Goal: Book appointment/travel/reservation

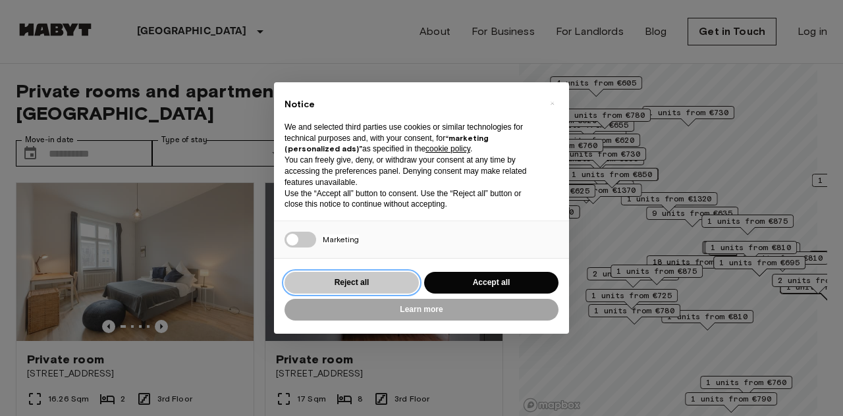
click at [387, 285] on button "Reject all" at bounding box center [352, 283] width 134 height 22
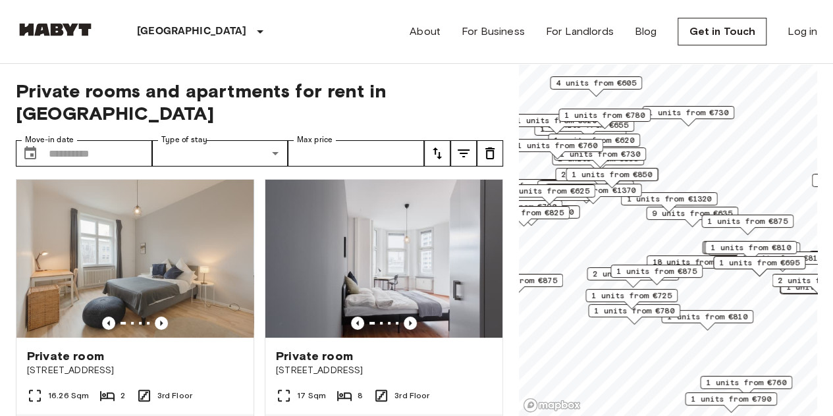
scroll to position [2, 0]
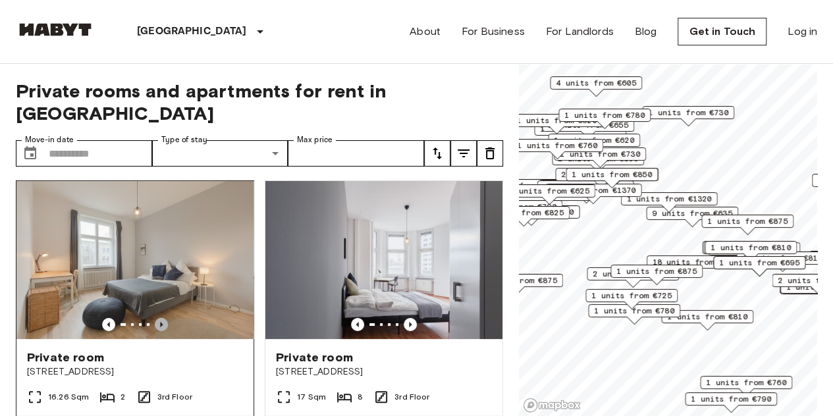
click at [163, 318] on icon "Previous image" at bounding box center [161, 324] width 13 height 13
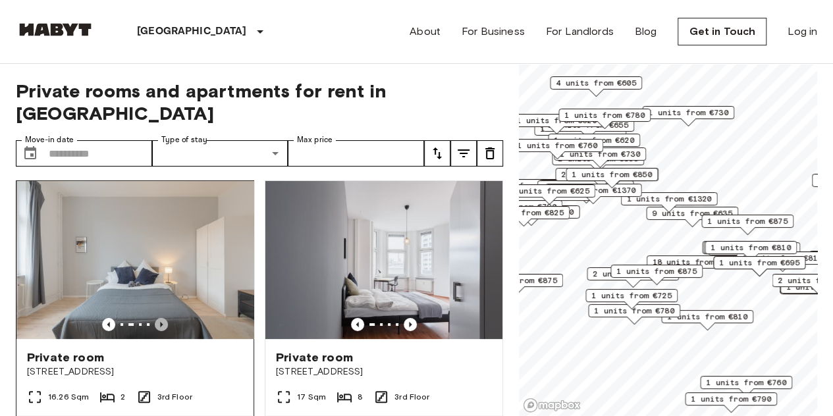
click at [163, 318] on icon "Previous image" at bounding box center [161, 324] width 13 height 13
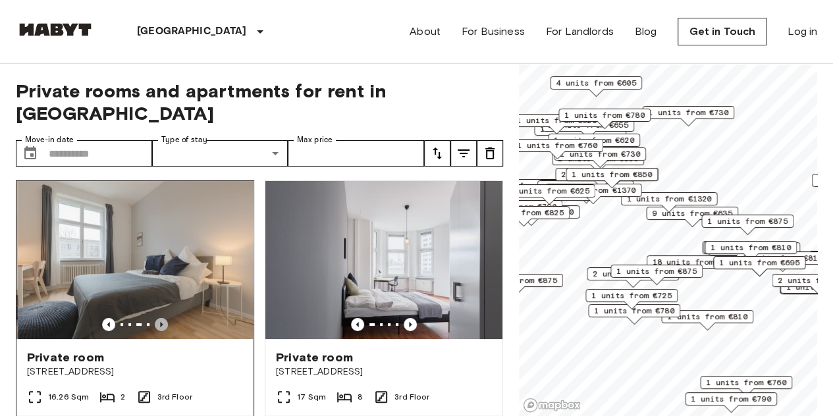
click at [163, 318] on icon "Previous image" at bounding box center [161, 324] width 13 height 13
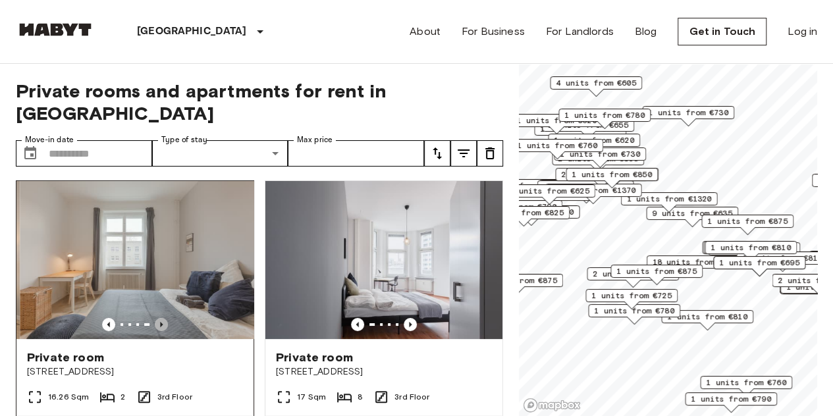
click at [163, 318] on icon "Previous image" at bounding box center [161, 324] width 13 height 13
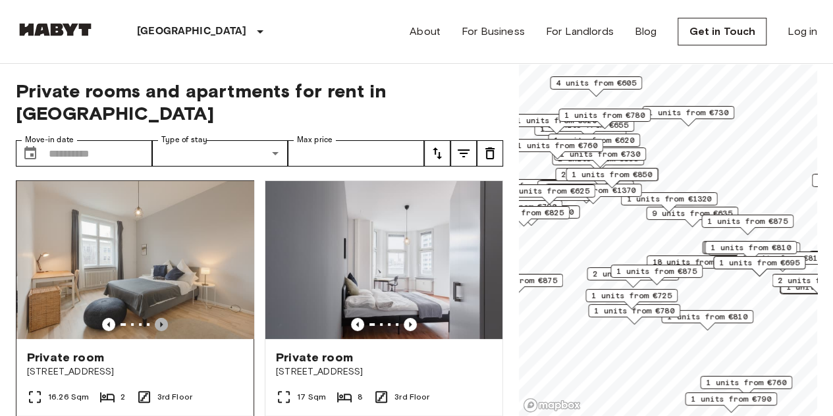
click at [163, 318] on icon "Previous image" at bounding box center [161, 324] width 13 height 13
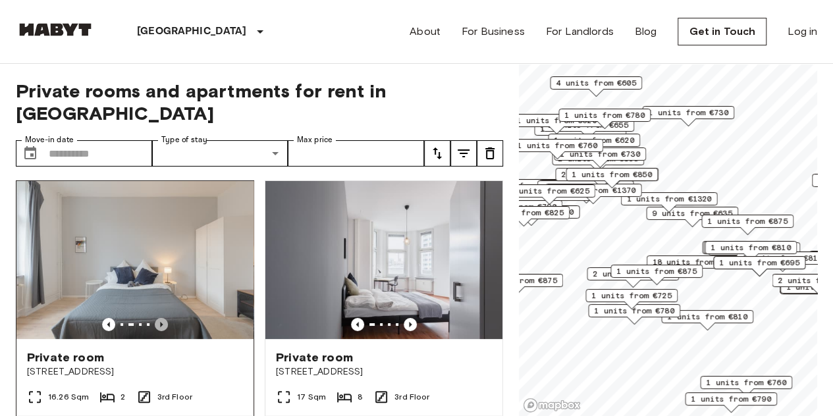
click at [163, 318] on icon "Previous image" at bounding box center [161, 324] width 13 height 13
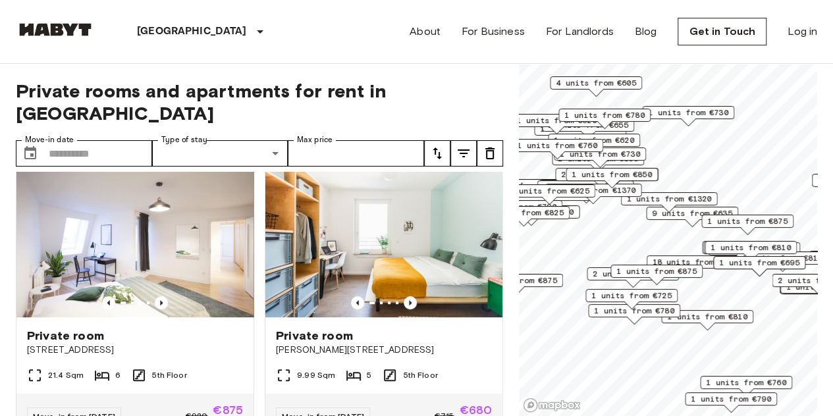
scroll to position [0, 0]
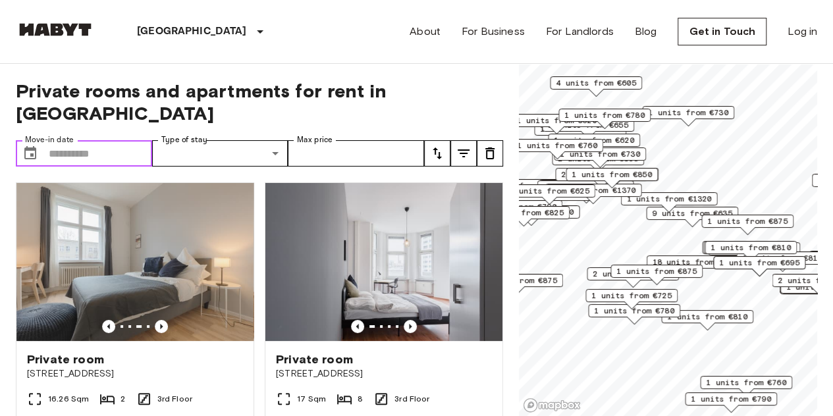
click at [90, 140] on input "Move-in date" at bounding box center [100, 153] width 103 height 26
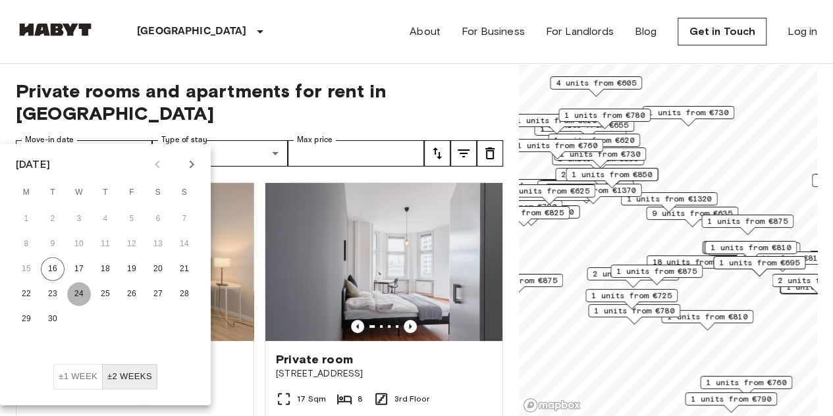
click at [71, 289] on button "24" at bounding box center [79, 295] width 24 height 24
type input "**********"
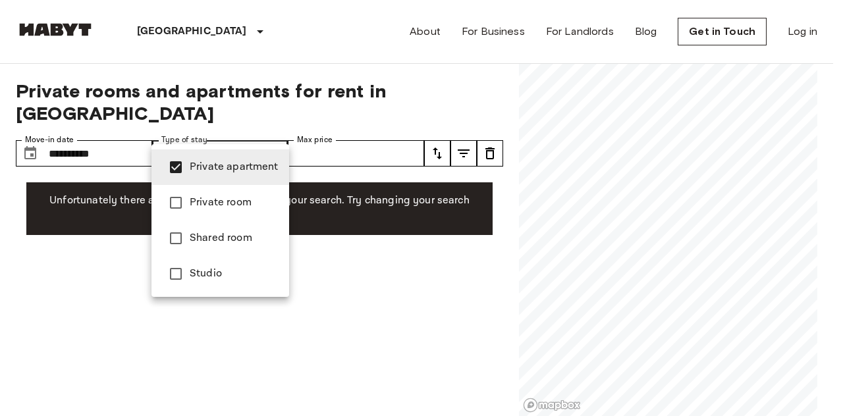
click at [367, 160] on div at bounding box center [421, 208] width 843 height 416
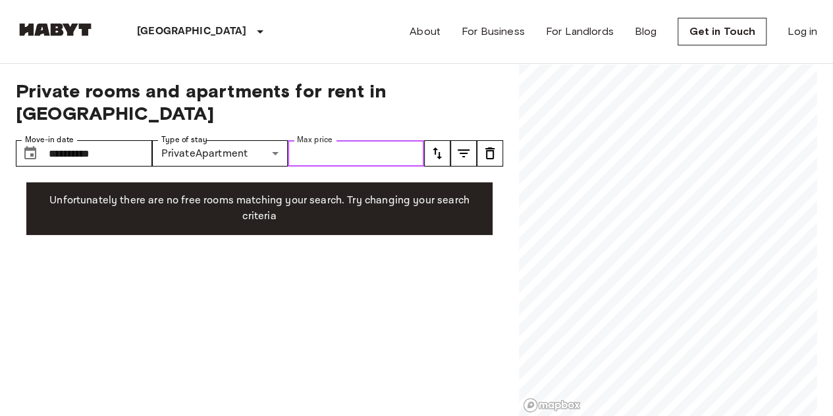
click at [362, 140] on input "Max price" at bounding box center [356, 153] width 136 height 26
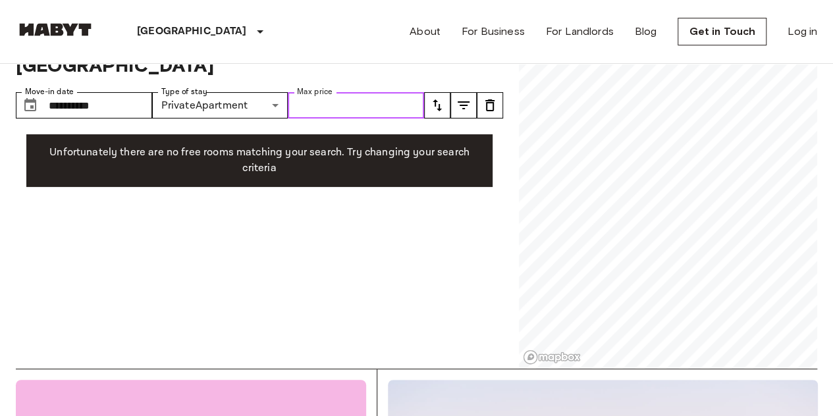
scroll to position [16, 0]
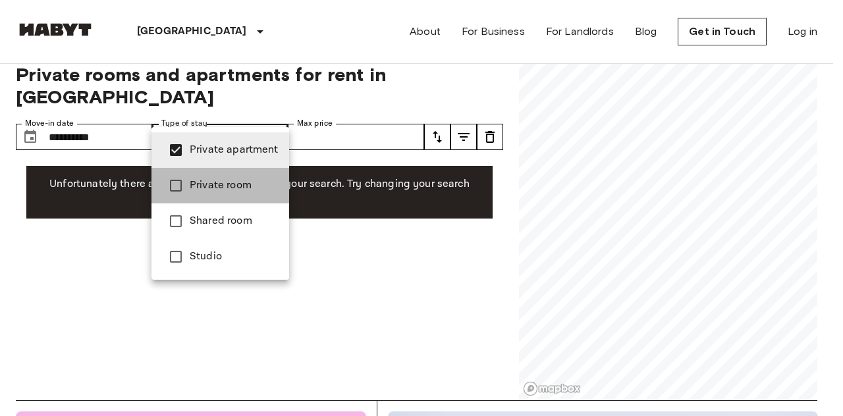
click at [239, 180] on span "Private room" at bounding box center [234, 186] width 89 height 16
type input "**********"
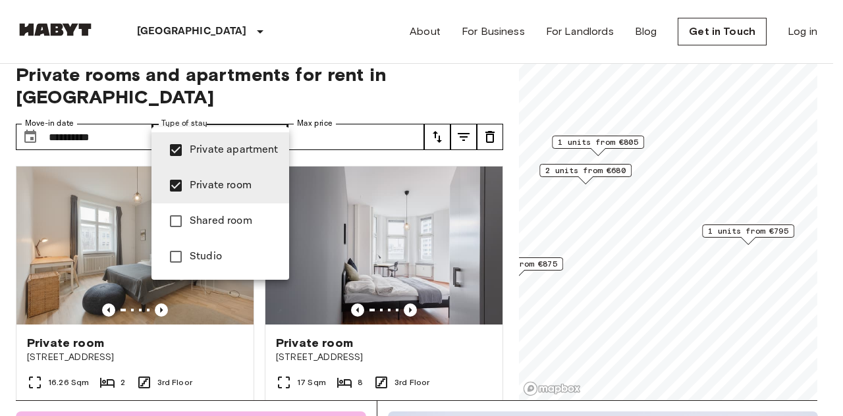
click at [395, 284] on div at bounding box center [421, 208] width 843 height 416
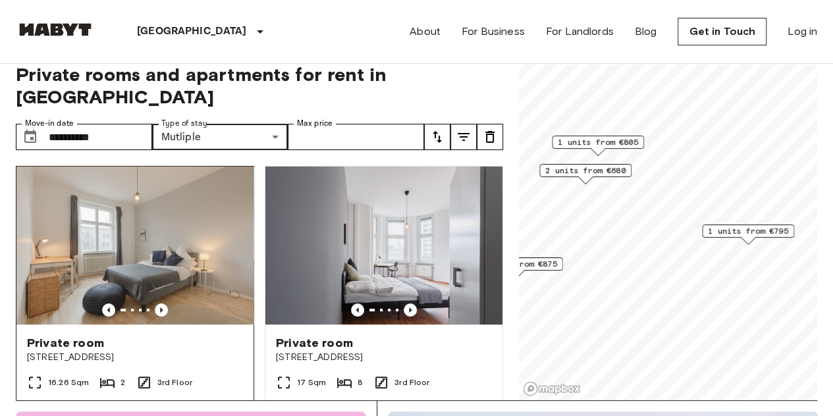
click at [202, 201] on img at bounding box center [134, 246] width 237 height 158
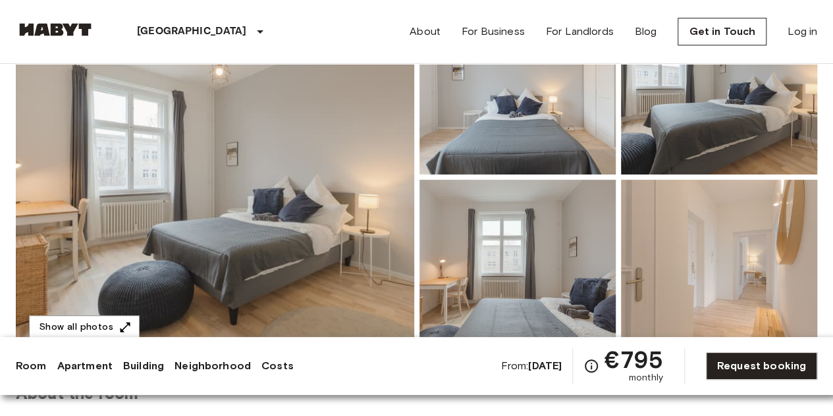
scroll to position [161, 0]
